Goal: Information Seeking & Learning: Check status

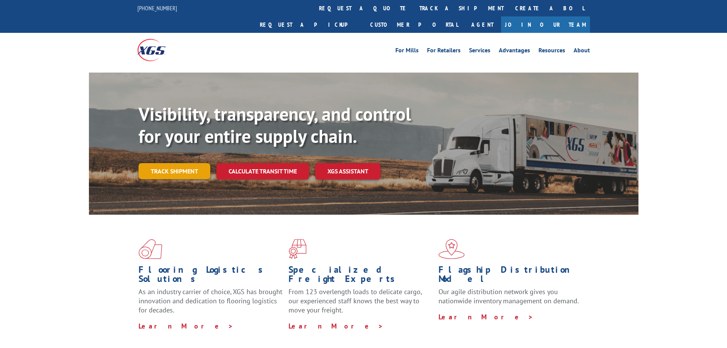
click at [178, 163] on link "Track shipment" at bounding box center [175, 171] width 72 height 16
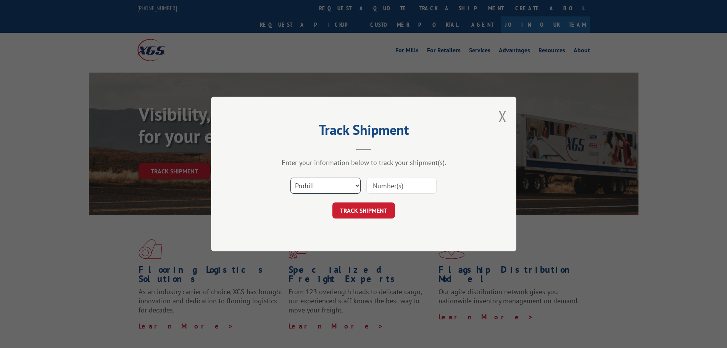
click at [304, 187] on select "Select category... Probill BOL PO" at bounding box center [326, 186] width 70 height 16
select select "bol"
click at [291, 178] on select "Select category... Probill BOL PO" at bounding box center [326, 186] width 70 height 16
click at [386, 181] on input at bounding box center [402, 186] width 70 height 16
paste input "6100046706"
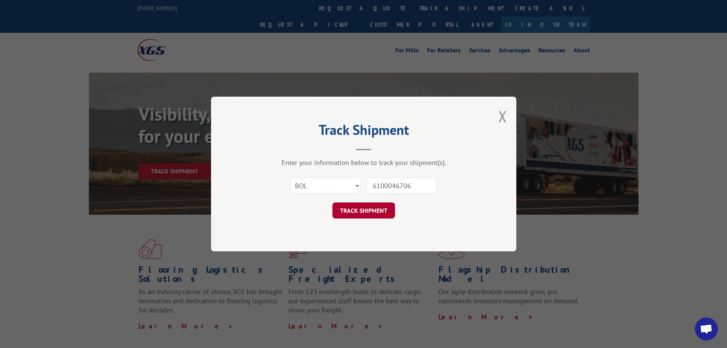
type input "6100046706"
click at [368, 205] on button "TRACK SHIPMENT" at bounding box center [364, 210] width 63 height 16
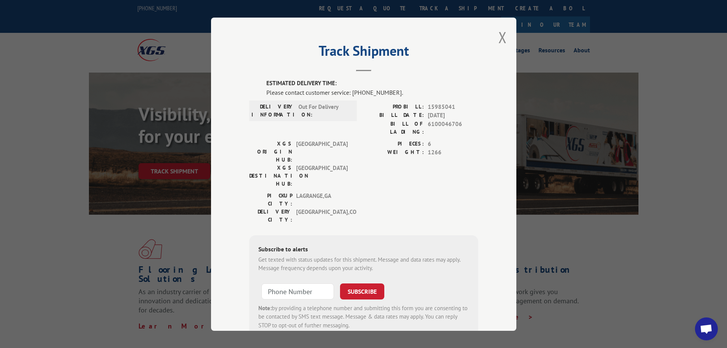
click at [491, 132] on div "Track Shipment ESTIMATED DELIVERY TIME: Please contact customer service: [PHONE…" at bounding box center [363, 174] width 305 height 313
click at [502, 39] on button "Close modal" at bounding box center [503, 37] width 8 height 20
